Goal: Task Accomplishment & Management: Complete application form

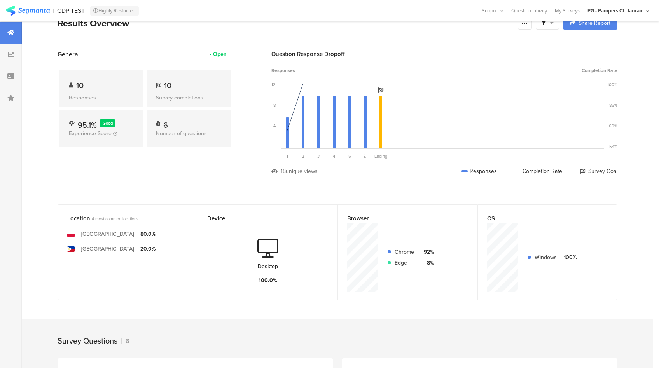
scroll to position [53, 0]
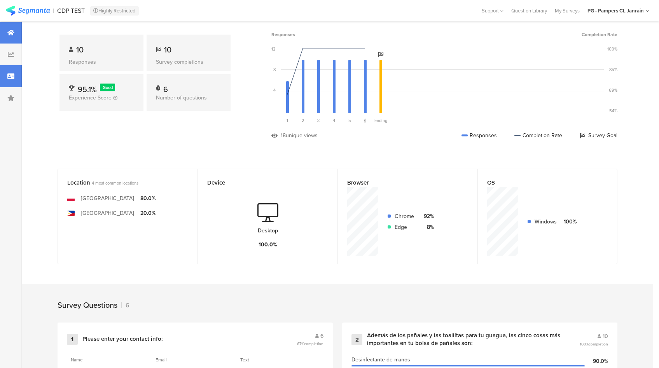
click at [10, 80] on div at bounding box center [11, 76] width 22 height 22
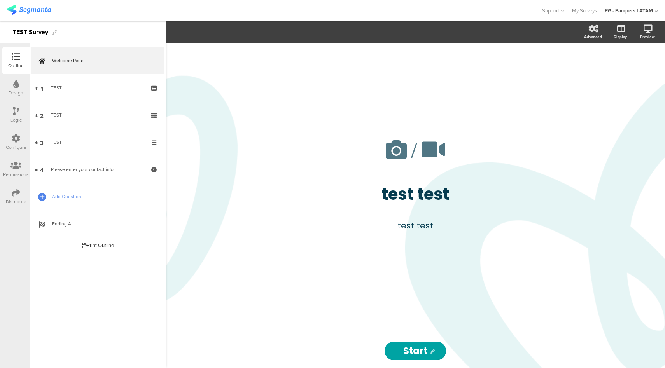
click at [18, 147] on div "Configure" at bounding box center [16, 147] width 21 height 7
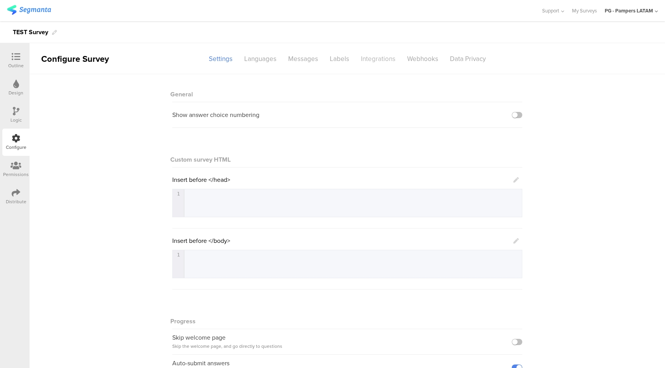
click at [380, 59] on div "Integrations" at bounding box center [378, 59] width 46 height 14
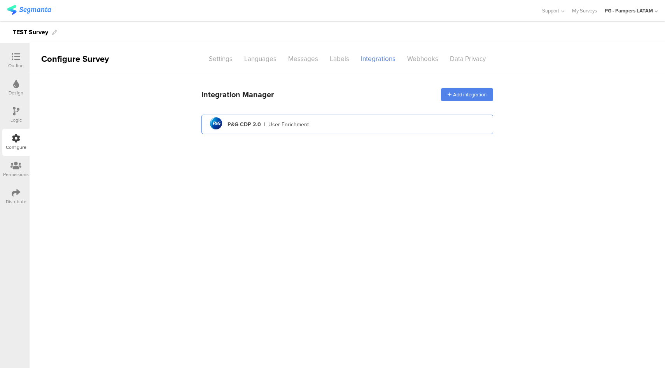
click at [344, 118] on div "pg logo P&G CDP 2.0 | User Enrichment" at bounding box center [347, 124] width 279 height 19
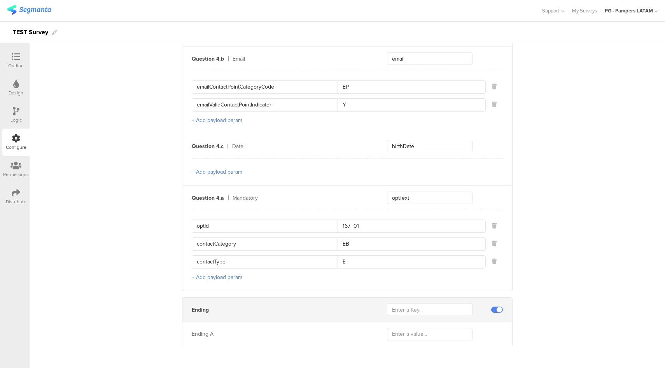
scroll to position [700, 0]
click at [14, 60] on icon at bounding box center [16, 57] width 9 height 9
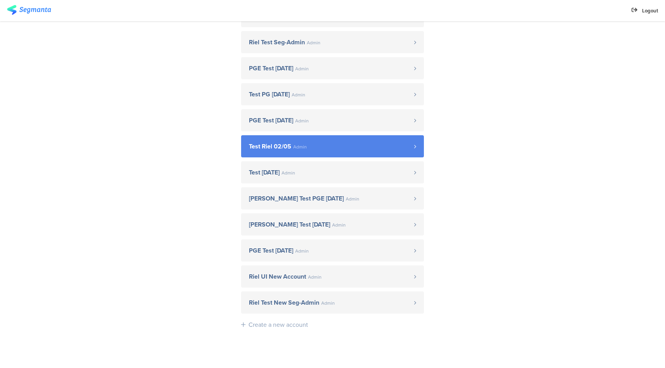
scroll to position [323, 0]
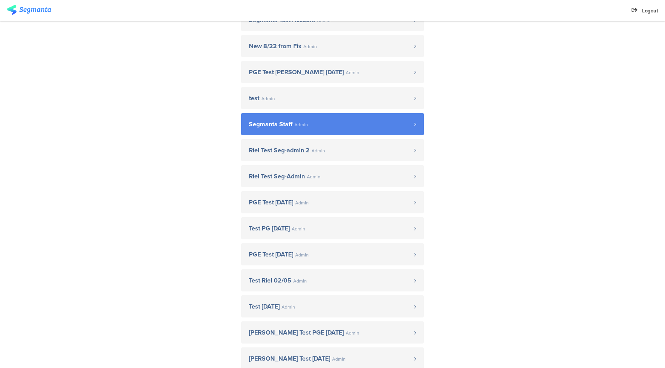
click at [327, 126] on span "Segmanta Staff Admin" at bounding box center [331, 124] width 165 height 6
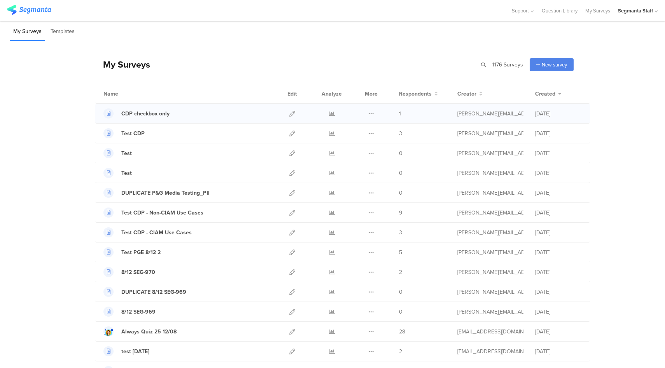
click at [286, 114] on div at bounding box center [292, 113] width 17 height 19
click at [291, 113] on icon at bounding box center [292, 114] width 6 height 6
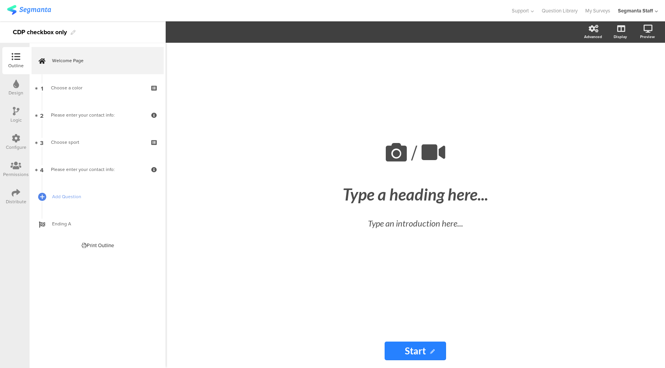
click at [23, 141] on div "Configure" at bounding box center [15, 142] width 27 height 27
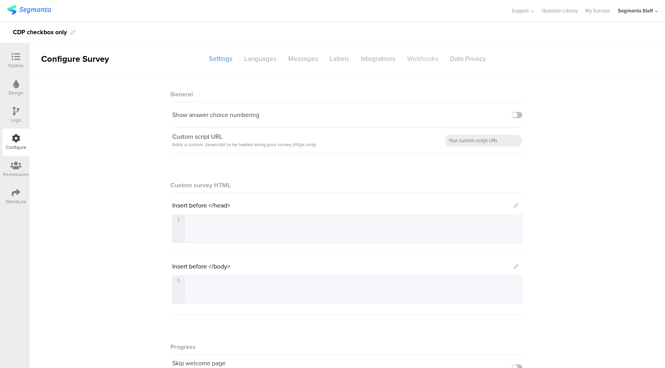
click at [424, 58] on div "Webhooks" at bounding box center [423, 59] width 43 height 14
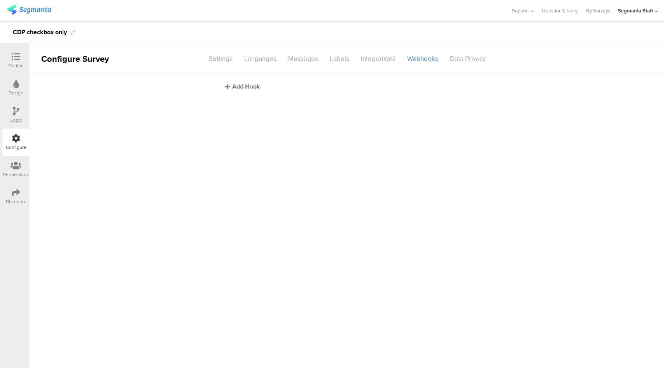
click at [256, 90] on div "Add Hook" at bounding box center [349, 86] width 249 height 9
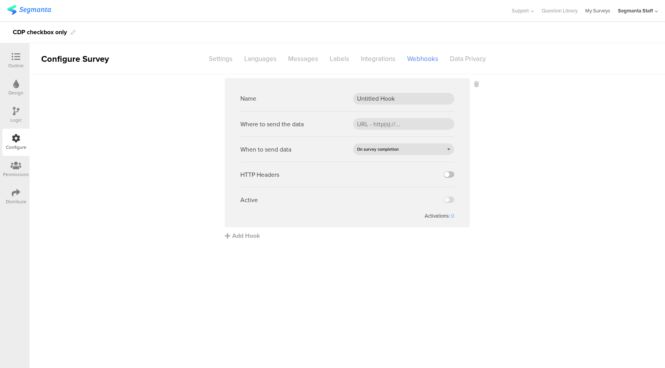
click at [596, 9] on link "My Surveys" at bounding box center [598, 10] width 25 height 21
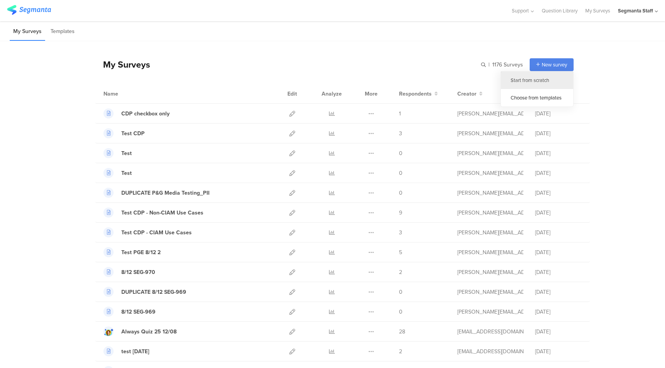
click at [533, 81] on div "Start from scratch" at bounding box center [537, 81] width 72 height 18
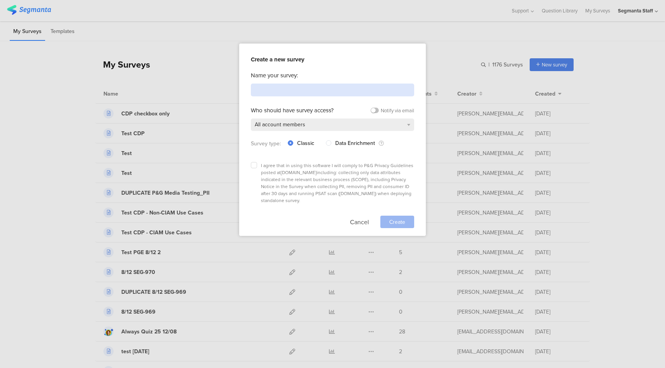
click at [302, 93] on input at bounding box center [332, 90] width 163 height 13
type input "Test"
click at [256, 163] on label at bounding box center [254, 165] width 6 height 6
click at [0, 0] on input "checkbox" at bounding box center [0, 0] width 0 height 0
click at [400, 218] on span "Create" at bounding box center [397, 222] width 16 height 8
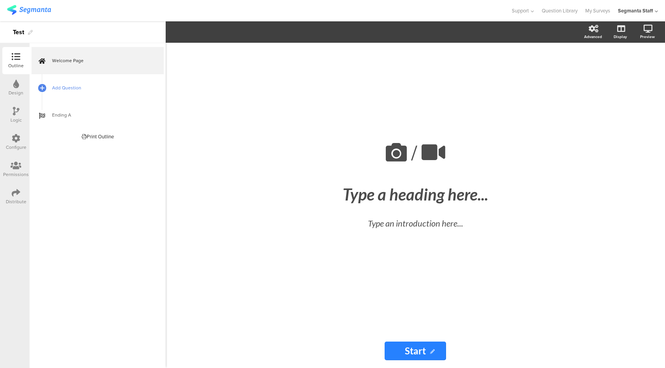
click at [70, 89] on span "Add Question" at bounding box center [102, 88] width 100 height 8
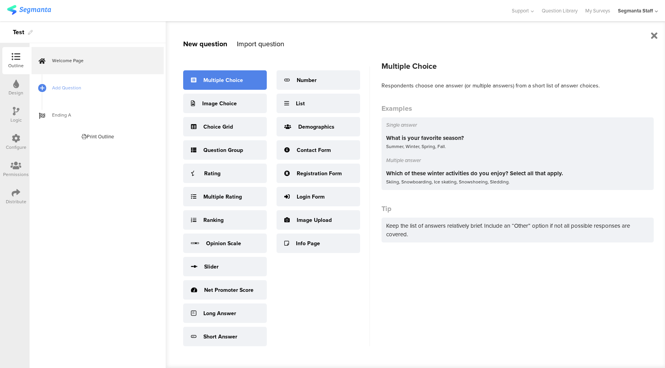
click at [231, 79] on div "Multiple Choice" at bounding box center [223, 80] width 40 height 8
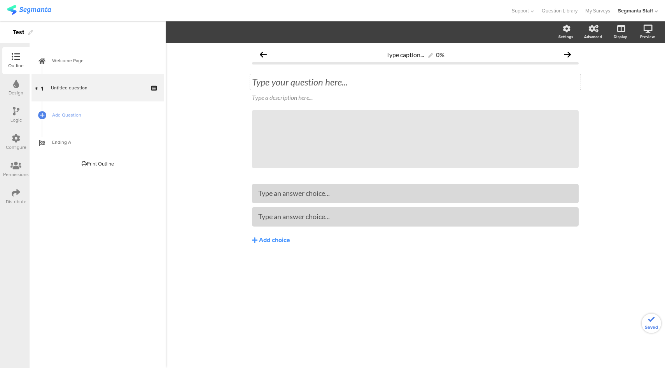
click at [300, 84] on div "Type your question here..." at bounding box center [415, 82] width 331 height 16
click at [282, 223] on div "Type an answer choice..." at bounding box center [415, 216] width 314 height 13
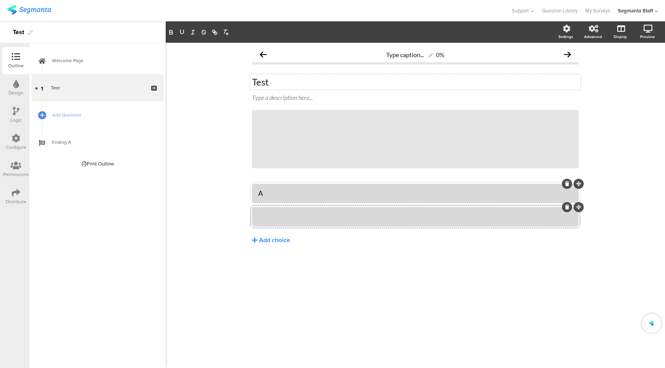
click at [285, 217] on div at bounding box center [415, 216] width 314 height 9
click at [100, 108] on link "Add Question" at bounding box center [98, 115] width 132 height 27
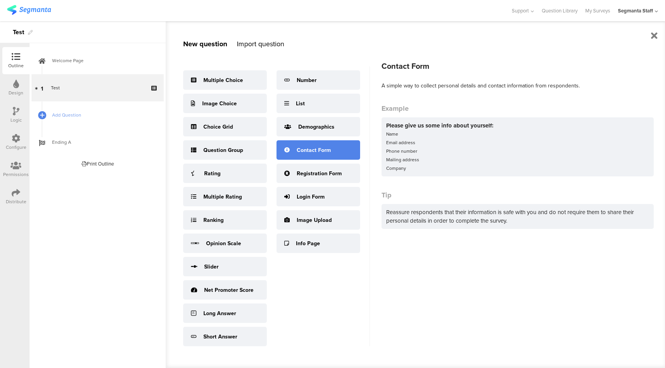
click at [323, 151] on div "Contact Form" at bounding box center [314, 150] width 34 height 8
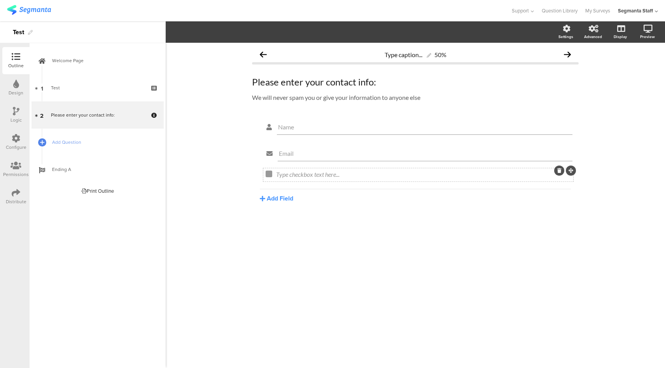
click at [560, 173] on icon at bounding box center [560, 170] width 4 height 5
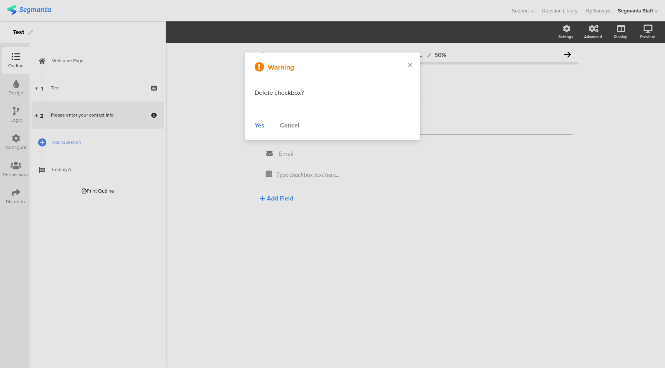
click at [257, 126] on div "Yes" at bounding box center [260, 125] width 10 height 9
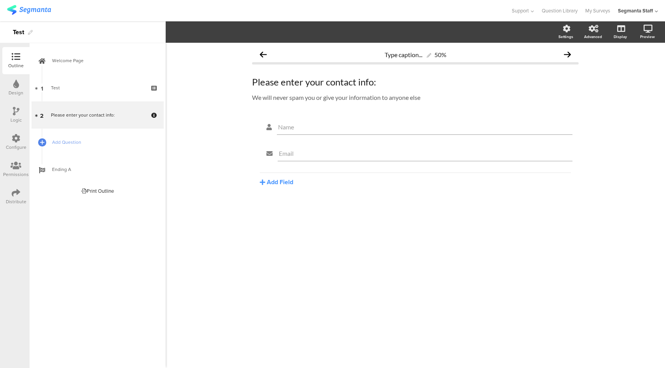
click at [21, 190] on div "Distribute" at bounding box center [15, 196] width 27 height 27
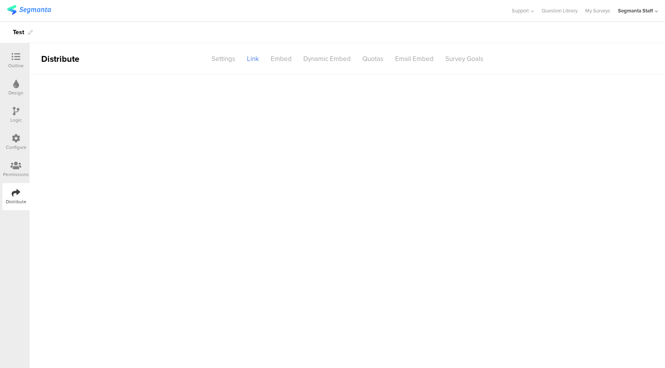
click at [11, 145] on div "Configure" at bounding box center [16, 147] width 21 height 7
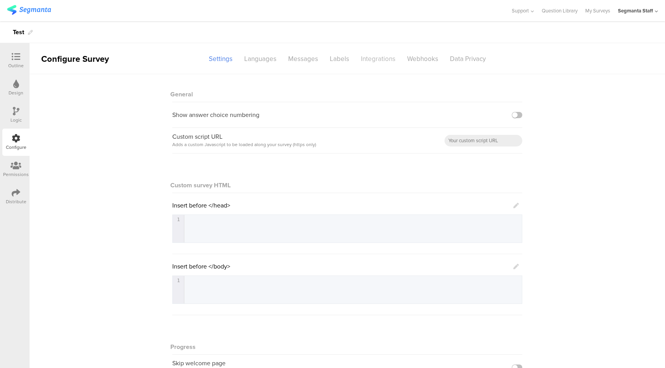
click at [384, 63] on div "Integrations" at bounding box center [378, 59] width 46 height 14
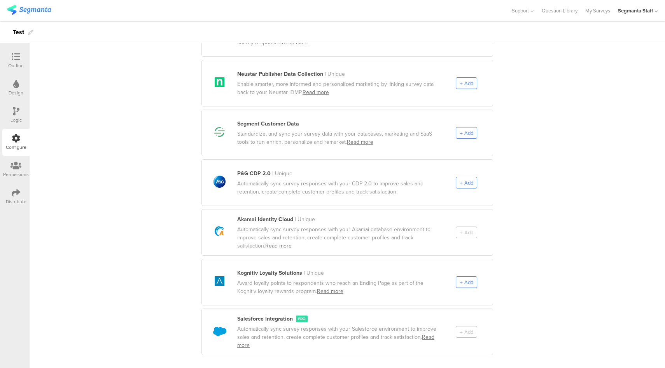
scroll to position [380, 0]
click at [465, 178] on span "Add" at bounding box center [469, 181] width 9 height 7
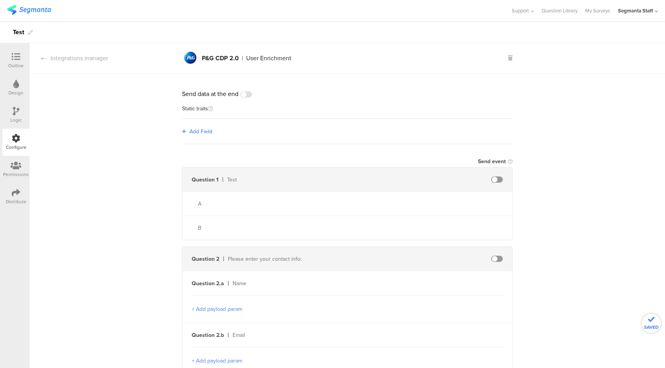
scroll to position [0, 0]
click at [189, 135] on span "Add Field" at bounding box center [200, 132] width 23 height 8
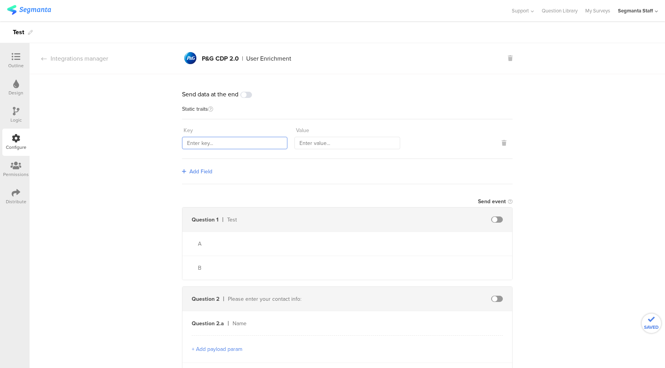
click at [209, 139] on input "text" at bounding box center [234, 143] width 105 height 12
type input "sourceId"
type input "67326"
click at [200, 172] on span "Add Field" at bounding box center [200, 172] width 23 height 8
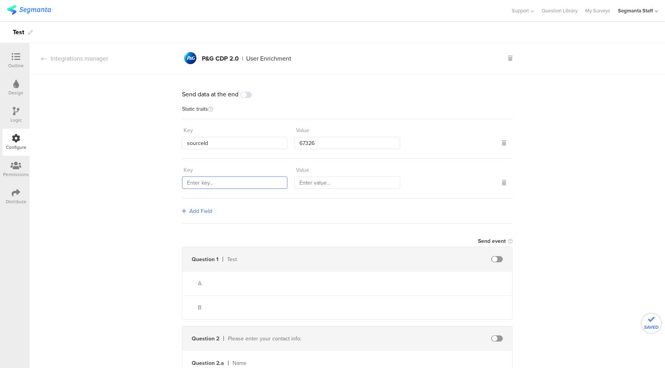
click at [211, 182] on input "text" at bounding box center [234, 183] width 105 height 12
type input "countryCode"
type input "321"
click at [203, 209] on span "Add Field" at bounding box center [200, 211] width 23 height 8
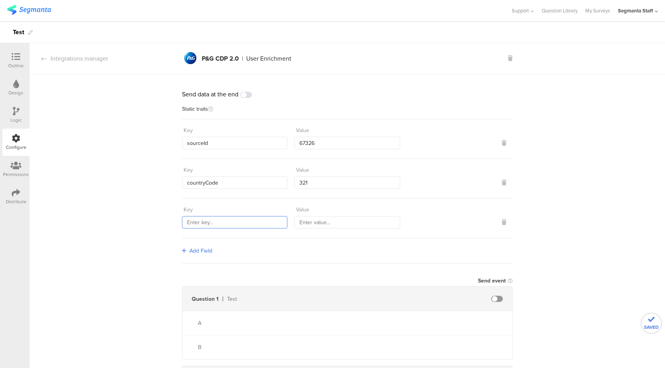
click at [220, 222] on input "text" at bounding box center [234, 222] width 105 height 12
type input "marketingProgramNumber"
click at [356, 221] on input "text" at bounding box center [347, 222] width 105 height 12
type input "456"
drag, startPoint x: 315, startPoint y: 183, endPoint x: 289, endPoint y: 183, distance: 26.1
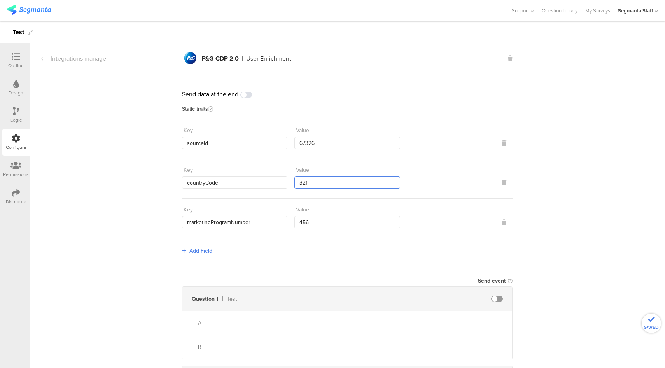
click at [289, 183] on div "Key countryCode Value 321" at bounding box center [347, 176] width 331 height 25
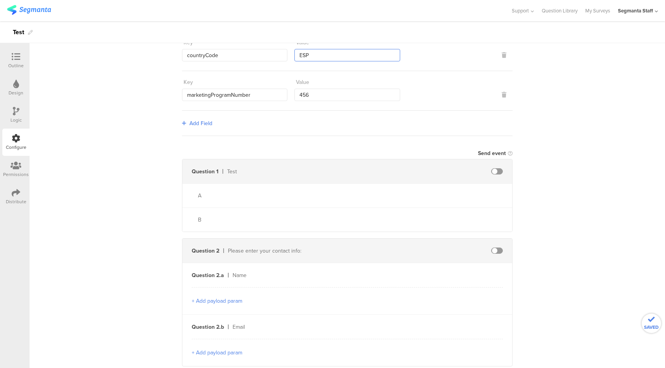
type input "ESP"
click at [495, 170] on span at bounding box center [497, 171] width 12 height 6
click at [443, 170] on input "text" at bounding box center [430, 171] width 86 height 12
type input "q1"
click at [435, 191] on input "text" at bounding box center [430, 196] width 86 height 12
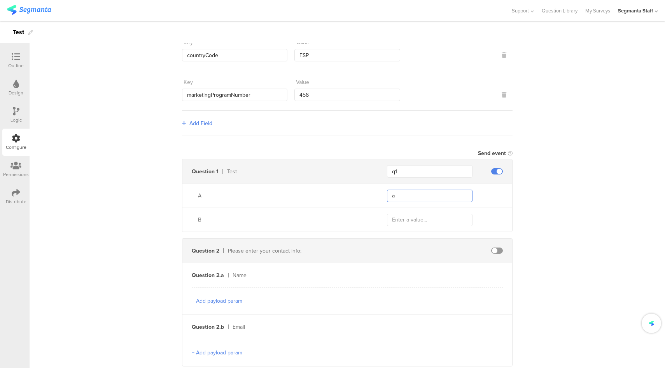
type input "a"
click at [427, 217] on input "text" at bounding box center [430, 220] width 86 height 12
type input "b"
click at [493, 249] on span at bounding box center [497, 251] width 12 height 6
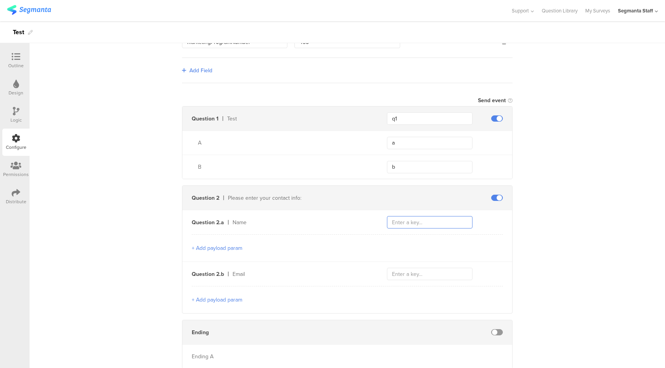
click at [429, 218] on input "text" at bounding box center [430, 222] width 86 height 12
type input "firstName"
click at [428, 275] on input "text" at bounding box center [430, 274] width 86 height 12
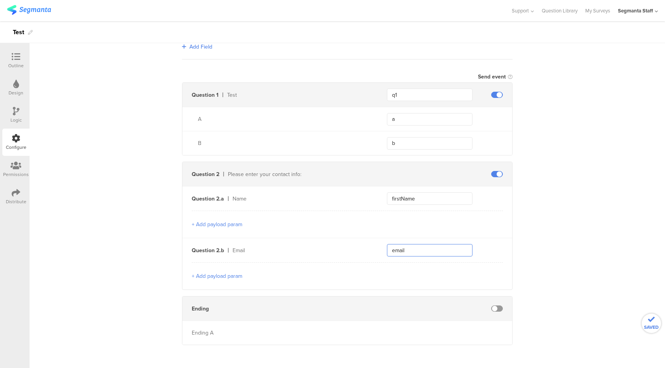
scroll to position [204, 0]
type input "email"
click at [21, 198] on div "Distribute" at bounding box center [16, 201] width 21 height 7
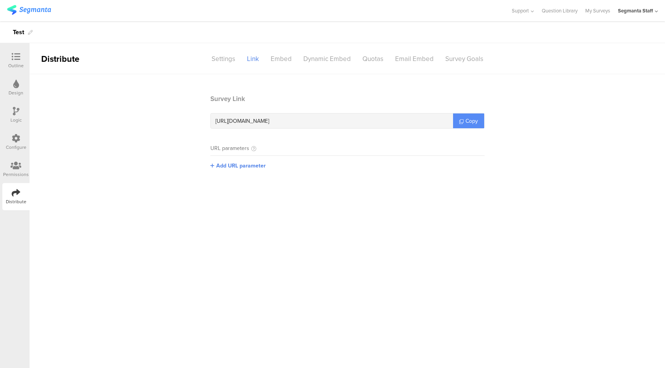
click at [460, 125] on link "Copy" at bounding box center [468, 121] width 31 height 15
